Goal: Task Accomplishment & Management: Use online tool/utility

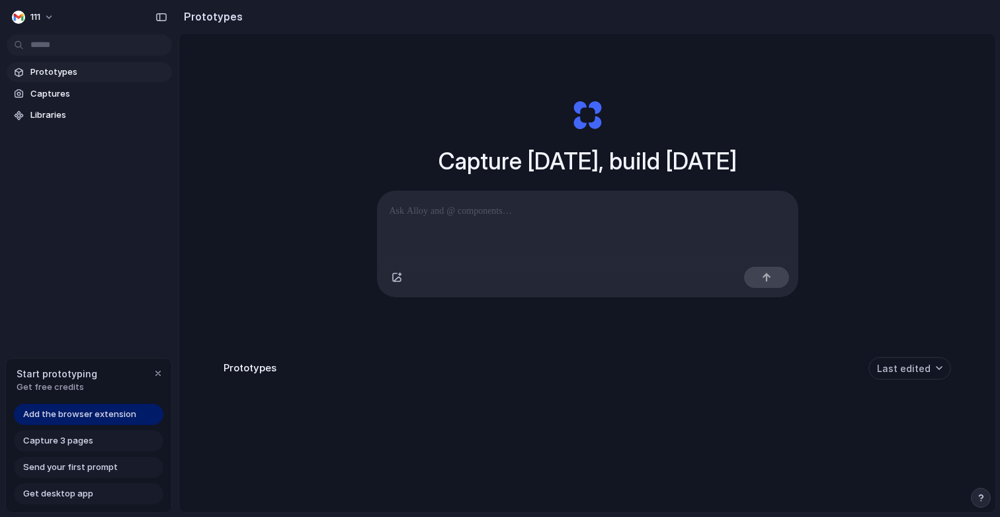
click at [458, 216] on p at bounding box center [588, 211] width 396 height 16
click at [390, 157] on div "Capture today, build tomorrow Clone web app Clone screenshot Start from existin…" at bounding box center [587, 198] width 529 height 296
click at [48, 21] on button "111" at bounding box center [34, 17] width 54 height 21
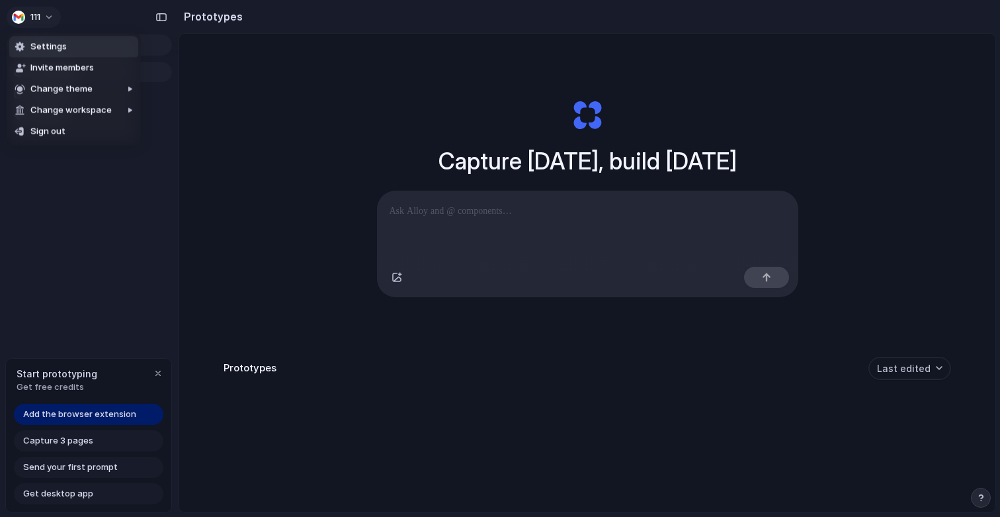
click at [48, 21] on div "Settings Invite members Change theme Change workspace Sign out" at bounding box center [500, 258] width 1000 height 517
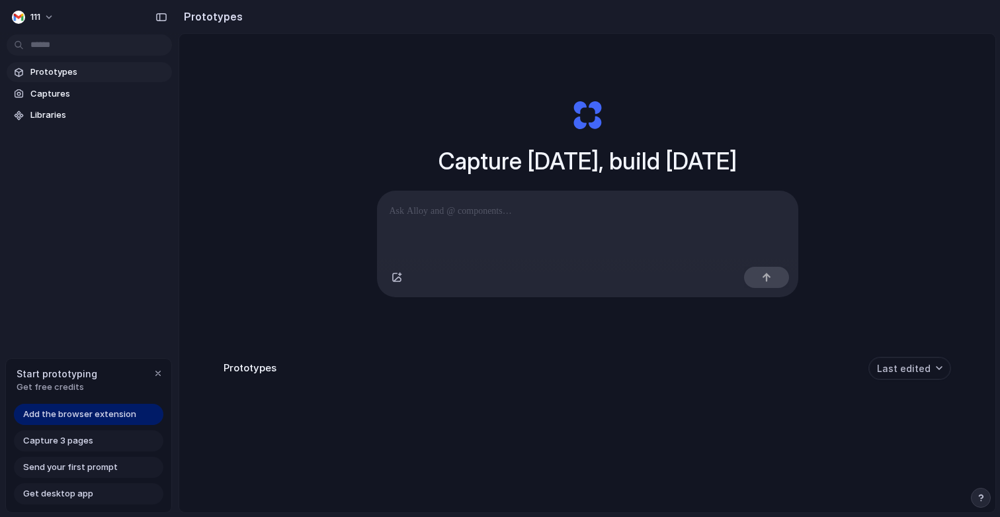
click at [500, 210] on p at bounding box center [588, 211] width 396 height 16
drag, startPoint x: 509, startPoint y: 165, endPoint x: 542, endPoint y: 164, distance: 33.7
click at [540, 164] on h1 "Capture today, build tomorrow" at bounding box center [588, 161] width 298 height 35
click at [543, 164] on h1 "Capture today, build tomorrow" at bounding box center [588, 161] width 298 height 35
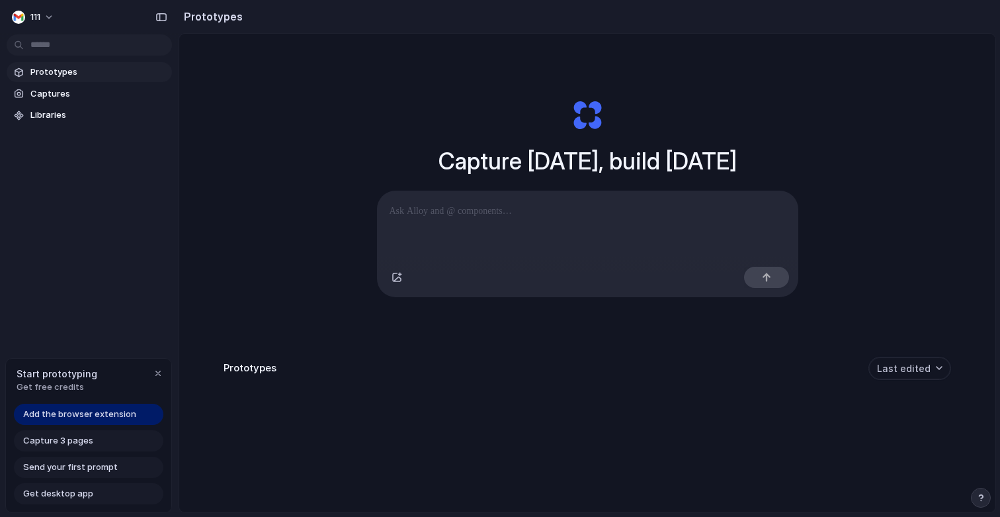
click at [543, 164] on h1 "Capture today, build tomorrow" at bounding box center [588, 161] width 298 height 35
click at [613, 163] on h1 "Capture today, build tomorrow" at bounding box center [588, 161] width 298 height 35
click at [914, 356] on div "Capture today, build tomorrow Clone web app Clone screenshot Start from existin…" at bounding box center [587, 308] width 816 height 548
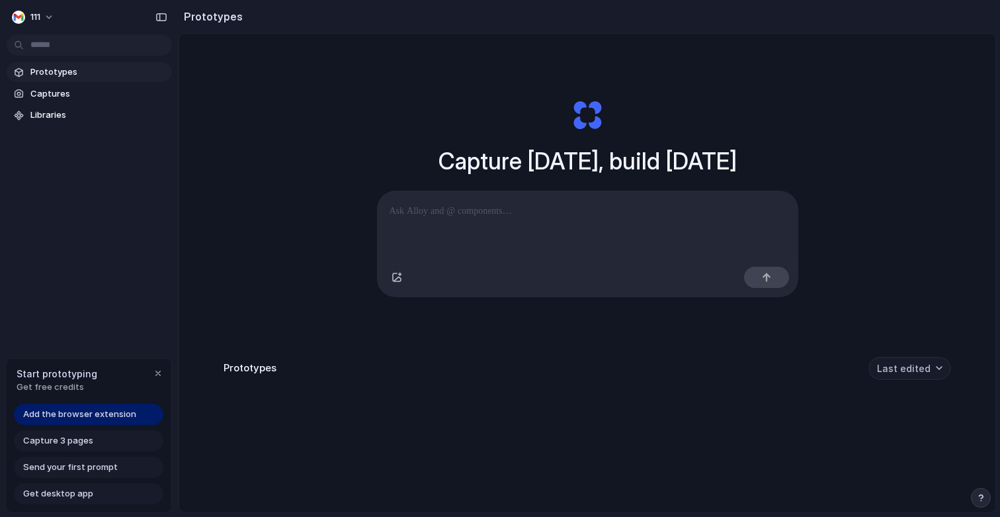
click at [924, 369] on button "Last edited" at bounding box center [910, 368] width 83 height 23
click at [924, 369] on div "Last edited Last created Alphabetical" at bounding box center [500, 258] width 1000 height 517
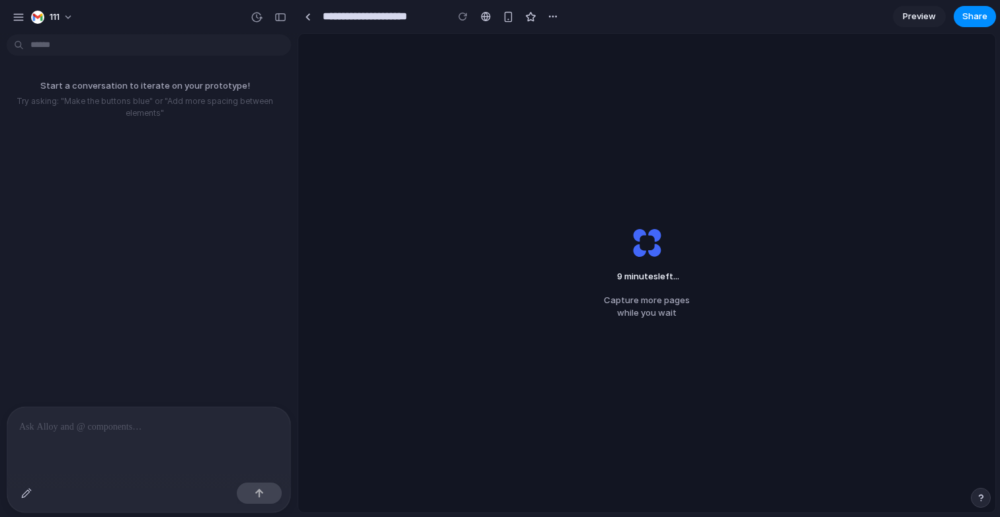
click at [155, 95] on p "Try asking: "Make the buttons blue" or "Add more spacing between elements"" at bounding box center [144, 107] width 279 height 24
click at [481, 83] on div "9 minutes left . Capture more pages while you wait" at bounding box center [646, 273] width 697 height 478
click at [484, 15] on div at bounding box center [486, 16] width 10 height 11
click at [548, 19] on div "button" at bounding box center [553, 16] width 11 height 11
click at [551, 19] on div "Duplicate Delete" at bounding box center [500, 258] width 1000 height 517
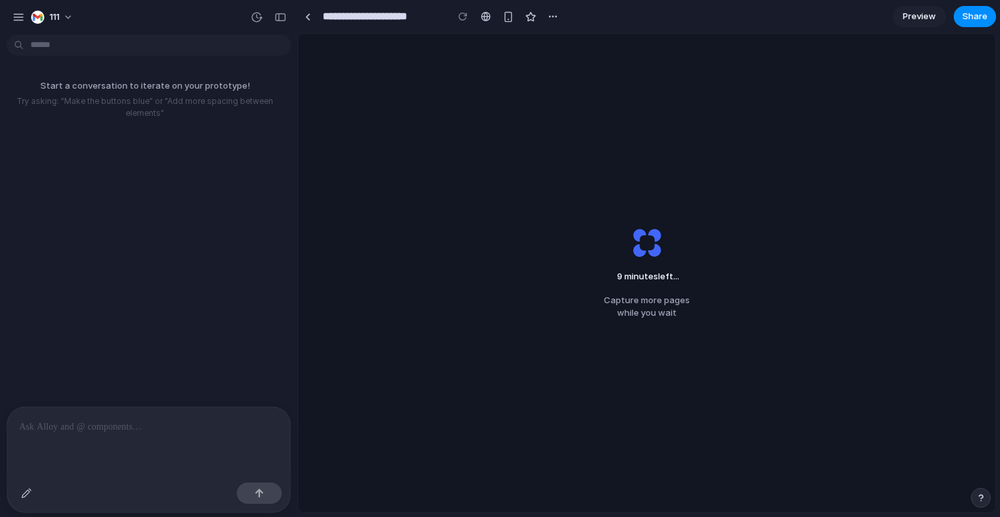
click at [901, 22] on link "Preview" at bounding box center [919, 16] width 53 height 21
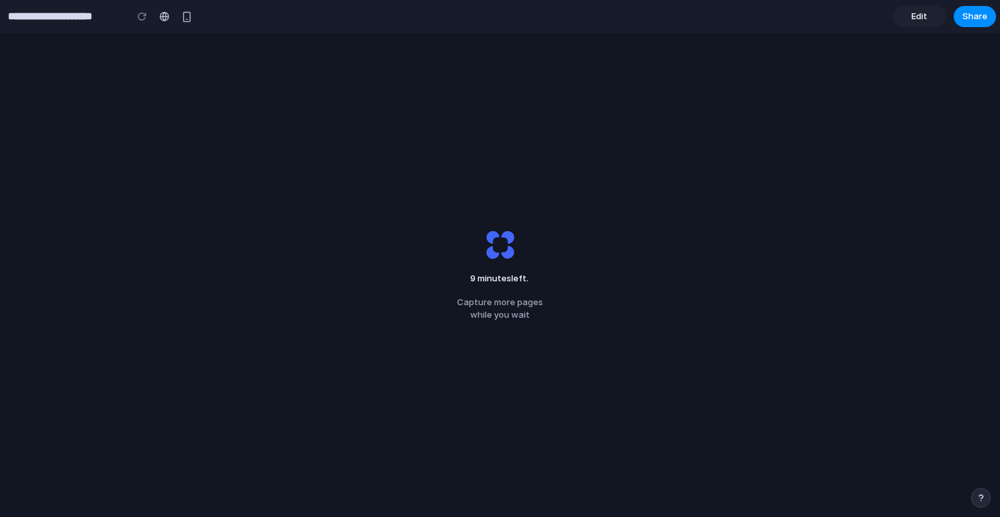
click at [901, 22] on link "Edit" at bounding box center [919, 16] width 53 height 21
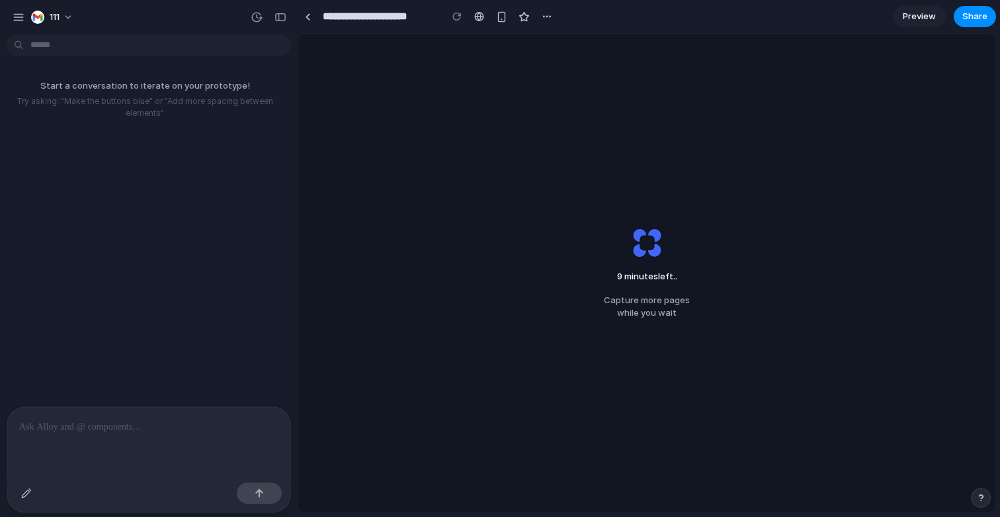
click at [504, 337] on div "9 minutes left .. Capture more pages while you wait" at bounding box center [646, 273] width 697 height 478
click at [176, 443] on div at bounding box center [148, 442] width 283 height 70
click at [67, 14] on button "111" at bounding box center [53, 17] width 54 height 21
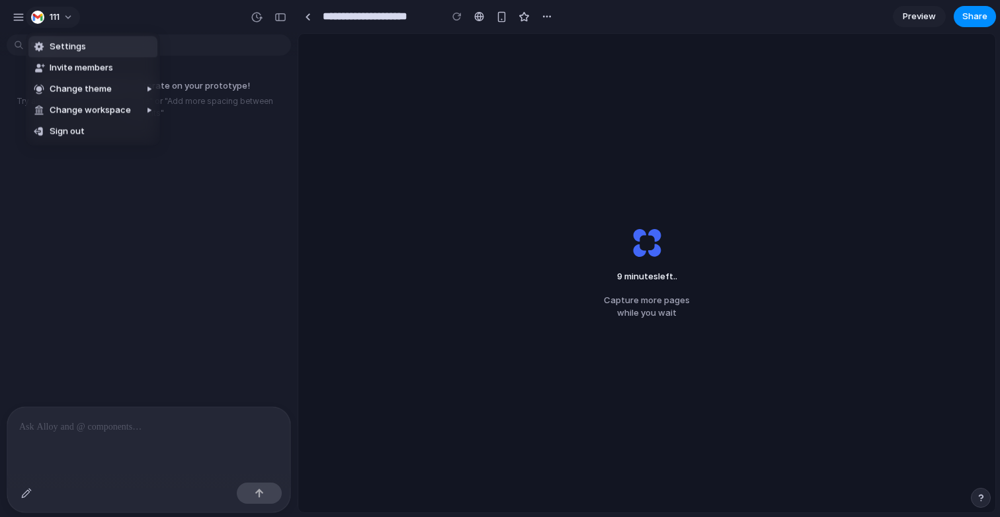
click at [67, 14] on div "Settings Invite members Change theme Change workspace Sign out" at bounding box center [500, 258] width 1000 height 517
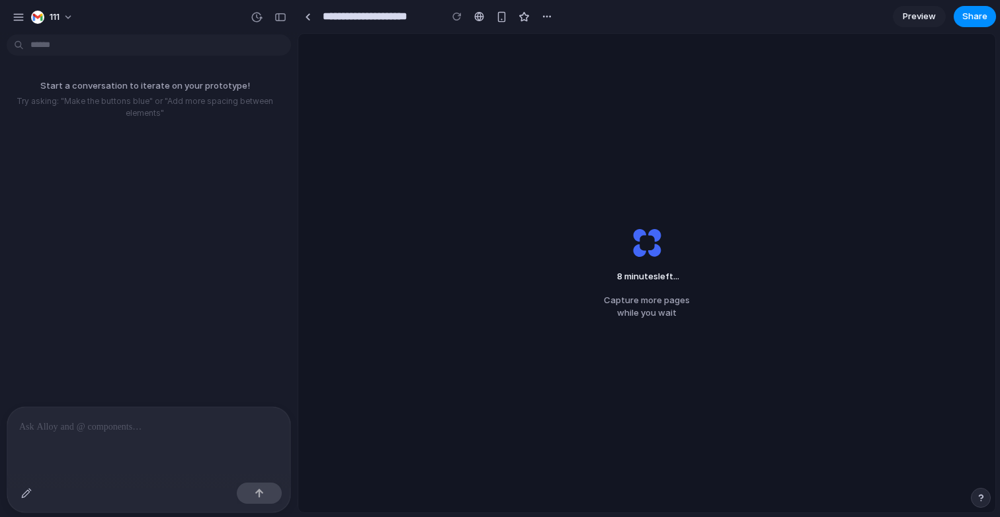
click at [705, 255] on div "8 minutes left ... Capture more pages while you wait" at bounding box center [647, 273] width 128 height 136
click at [464, 146] on div "7 minutes left ... Capture more pages while you wait" at bounding box center [646, 273] width 697 height 478
